Goal: Task Accomplishment & Management: Complete application form

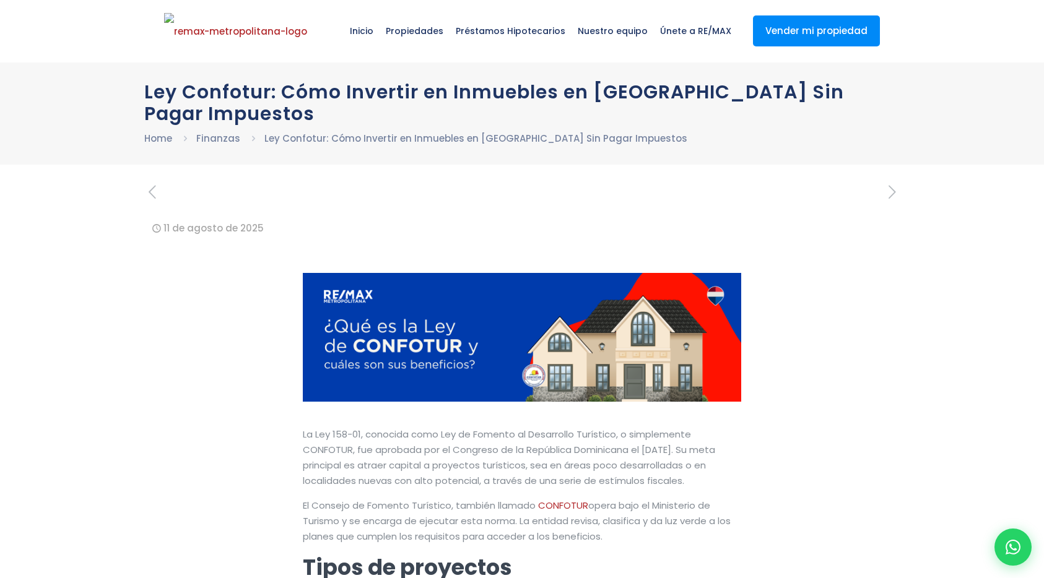
click at [1013, 551] on icon at bounding box center [1013, 547] width 15 height 15
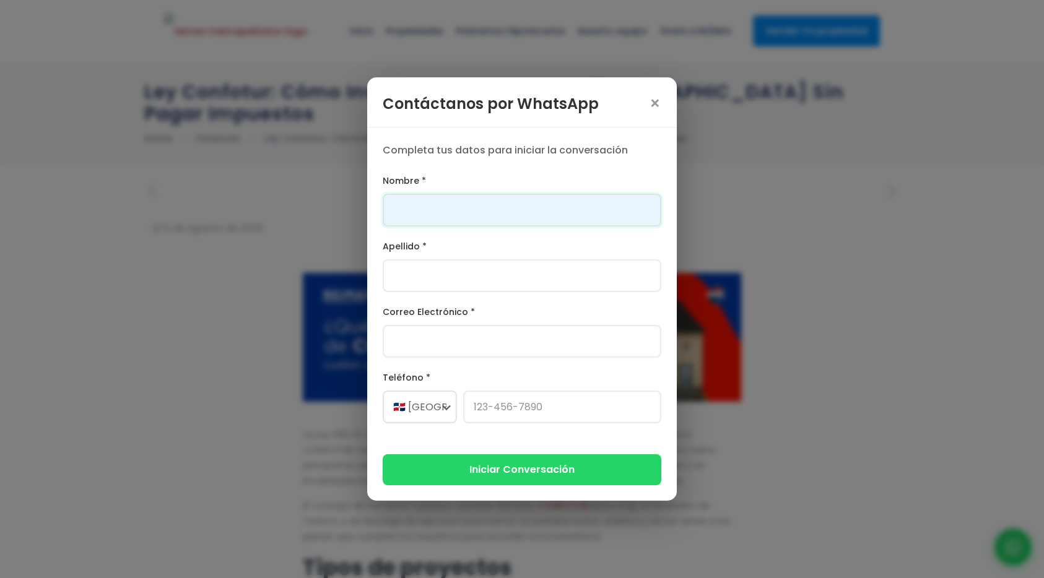
click at [526, 212] on input "Nombre *" at bounding box center [522, 210] width 279 height 33
type input "Franklin"
type input "[PERSON_NAME]"
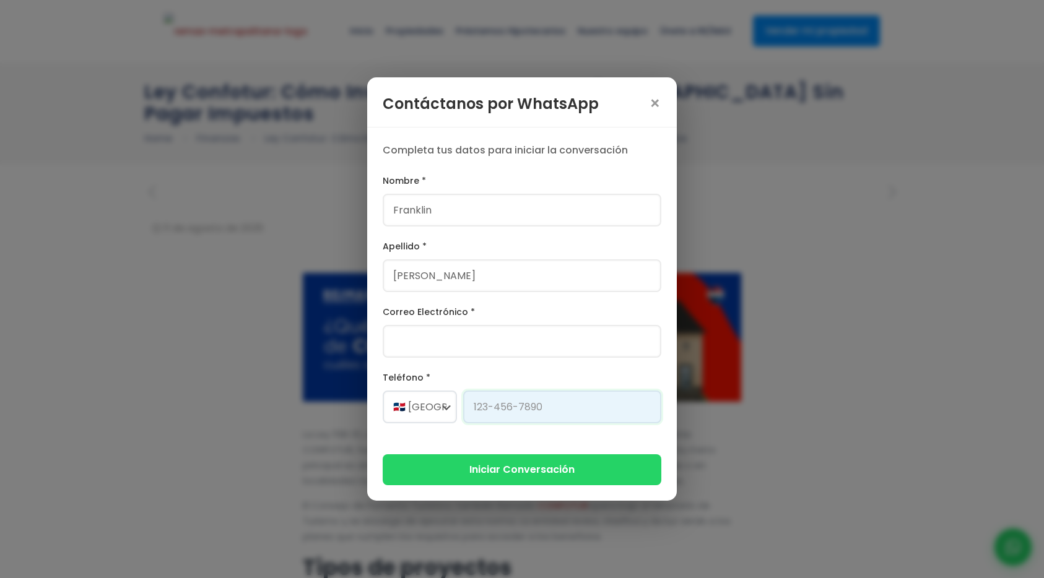
type input "[PHONE_NUMBER]"
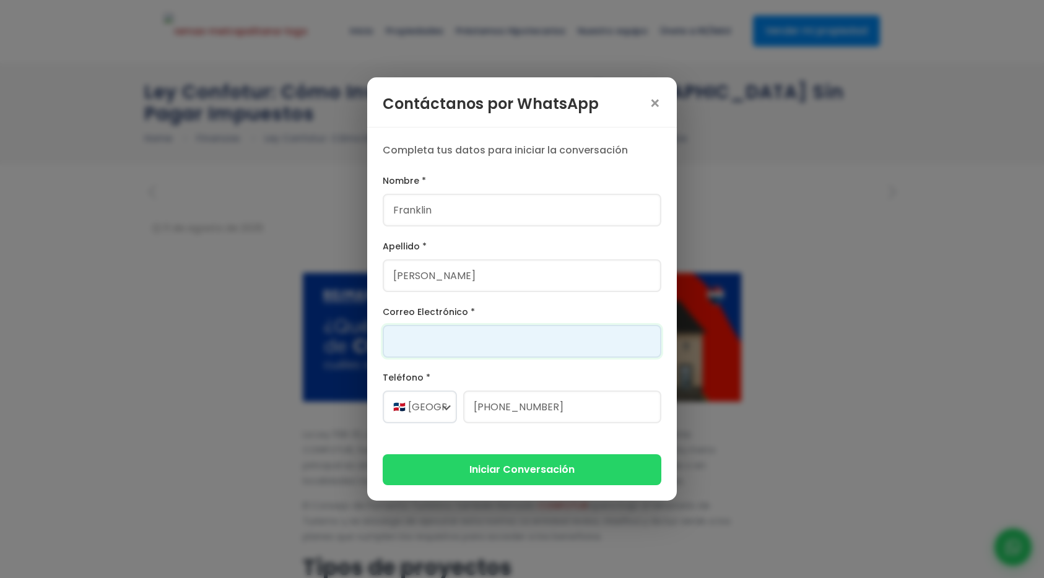
click at [465, 350] on input "Correo Electrónico *" at bounding box center [522, 341] width 279 height 33
click at [432, 344] on input "[PERSON_NAME][EMAIL_ADDRESS][DOMAIN_NAME]" at bounding box center [522, 341] width 279 height 33
type input "[EMAIL_ADDRESS][DOMAIN_NAME]"
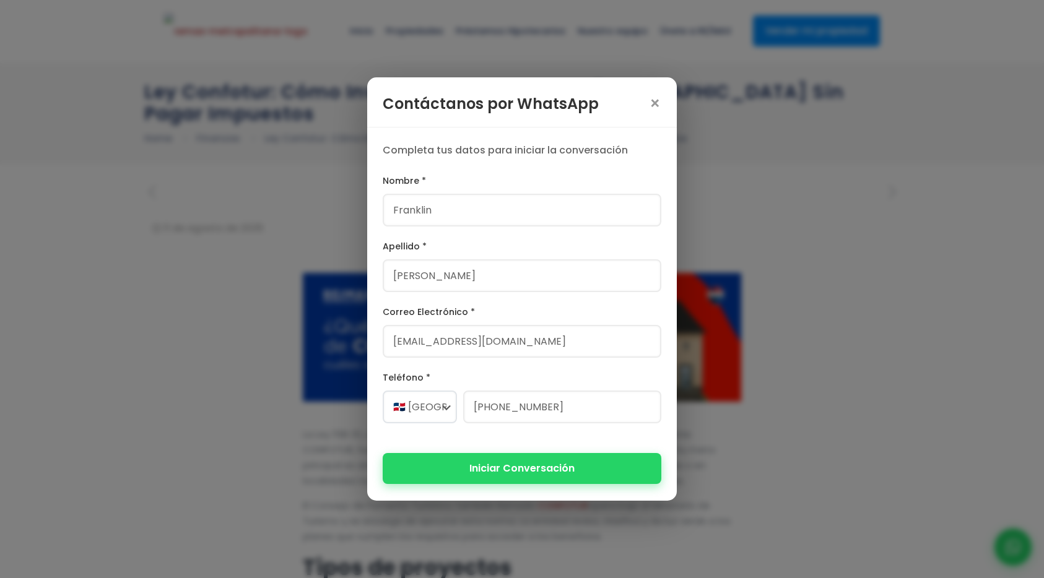
click at [522, 479] on button "Iniciar Conversación" at bounding box center [522, 468] width 279 height 30
